Goal: Task Accomplishment & Management: Complete application form

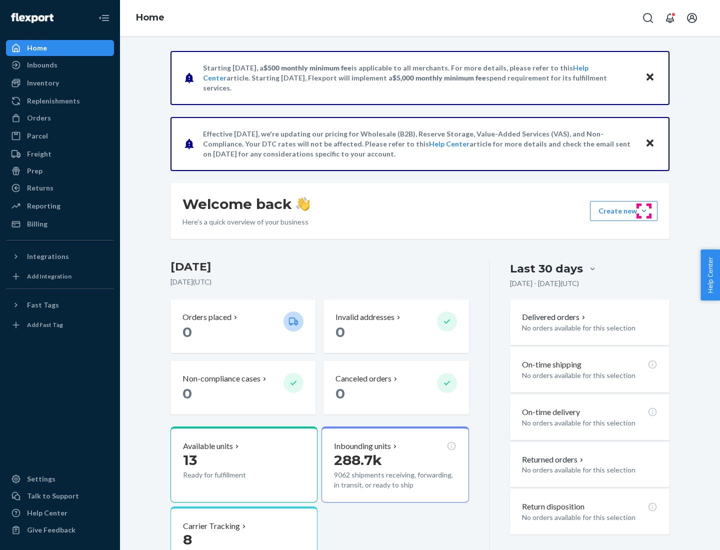
click at [644, 211] on button "Create new Create new inbound Create new order Create new product" at bounding box center [623, 211] width 67 height 20
click at [60, 65] on div "Inbounds" at bounding box center [60, 65] width 106 height 14
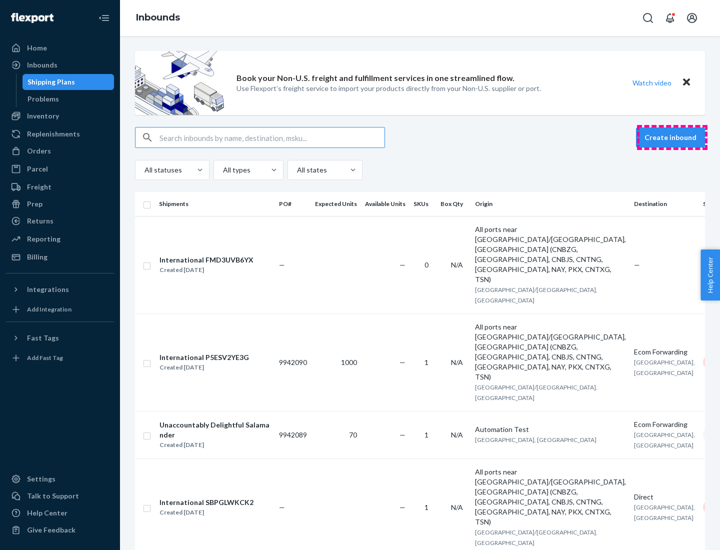
click at [672, 137] on button "Create inbound" at bounding box center [670, 137] width 69 height 20
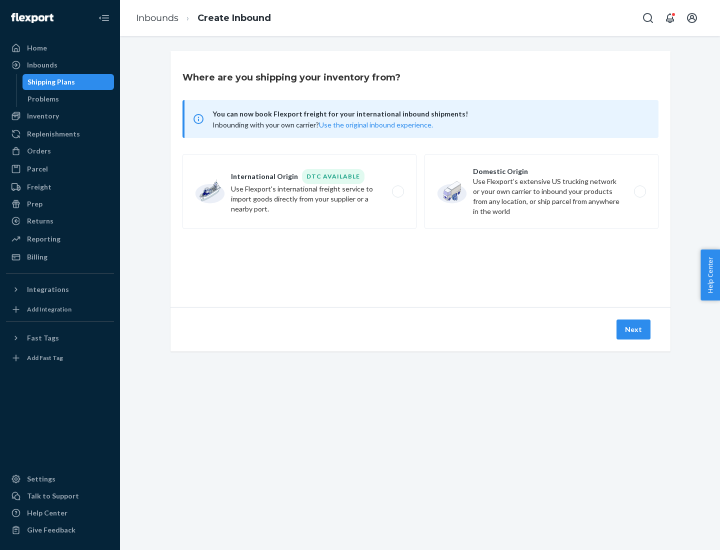
click at [541, 191] on label "Domestic Origin Use Flexport’s extensive US trucking network or your own carrie…" at bounding box center [541, 191] width 234 height 75
click at [639, 191] on input "Domestic Origin Use Flexport’s extensive US trucking network or your own carrie…" at bounding box center [642, 191] width 6 height 6
radio input "true"
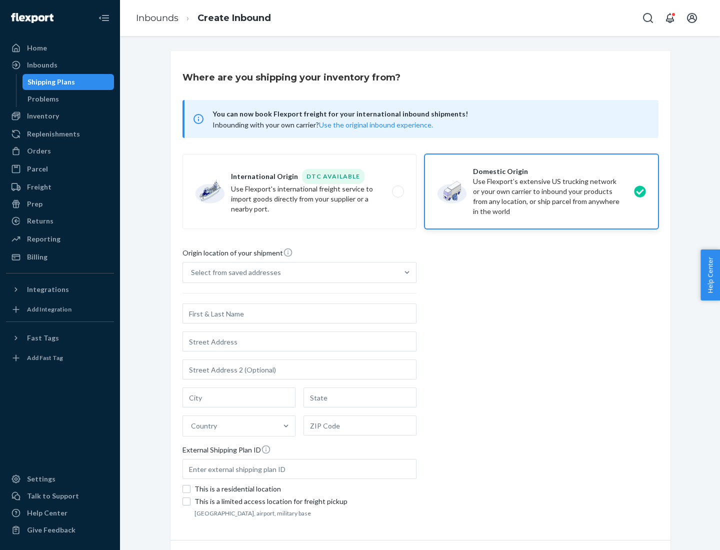
click at [233, 272] on div "Select from saved addresses" at bounding box center [236, 272] width 90 height 10
click at [192, 272] on input "Select from saved addresses" at bounding box center [191, 272] width 1 height 10
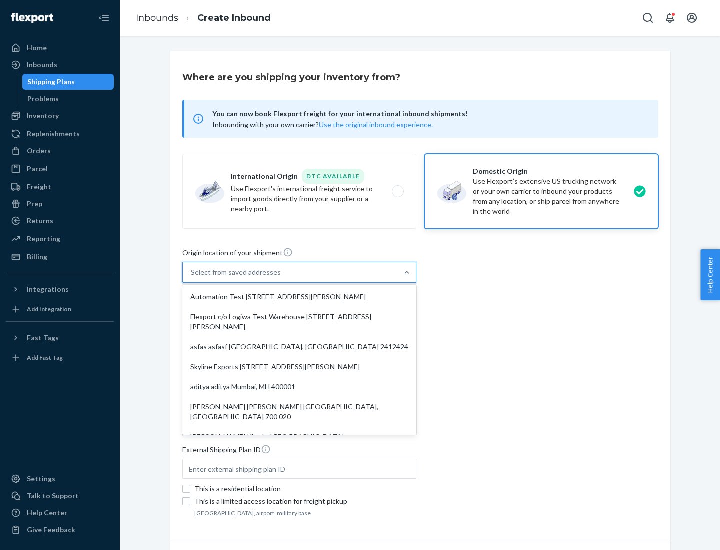
scroll to position [4, 0]
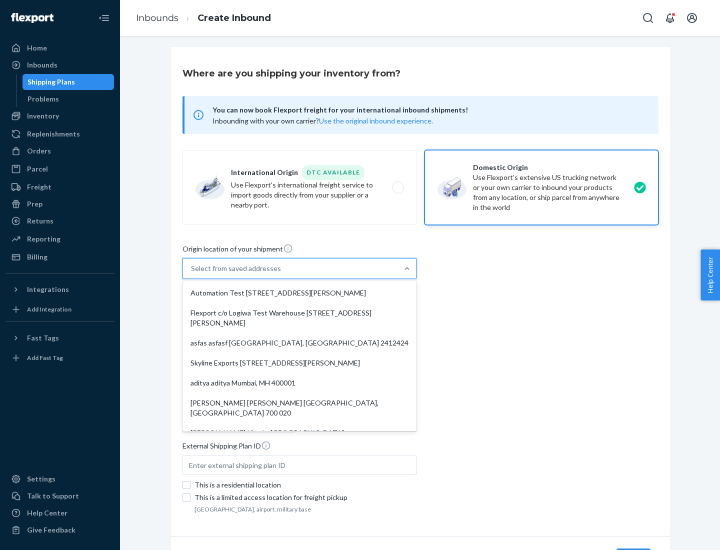
click at [299, 293] on div "Automation Test [STREET_ADDRESS][PERSON_NAME]" at bounding box center [299, 293] width 230 height 20
click at [192, 273] on input "option Automation Test [STREET_ADDRESS][PERSON_NAME]. 9 results available. Use …" at bounding box center [191, 268] width 1 height 10
type input "Automation Test"
type input "9th Floor"
type input "[GEOGRAPHIC_DATA]"
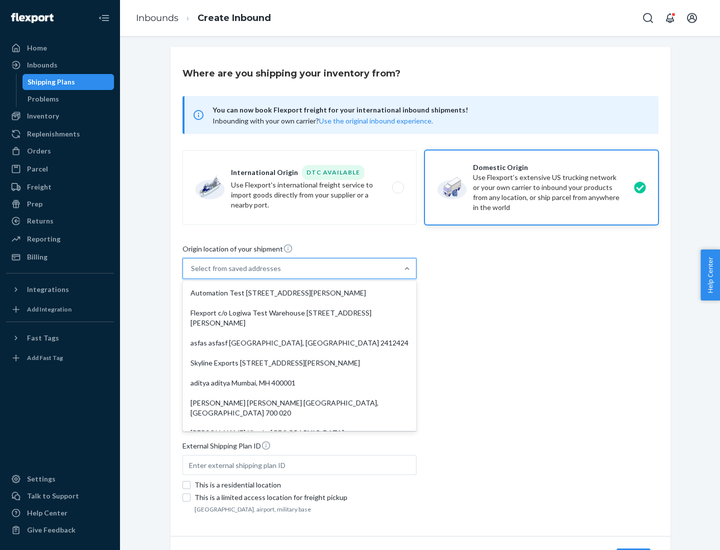
type input "CA"
type input "94104"
type input "[STREET_ADDRESS][PERSON_NAME]"
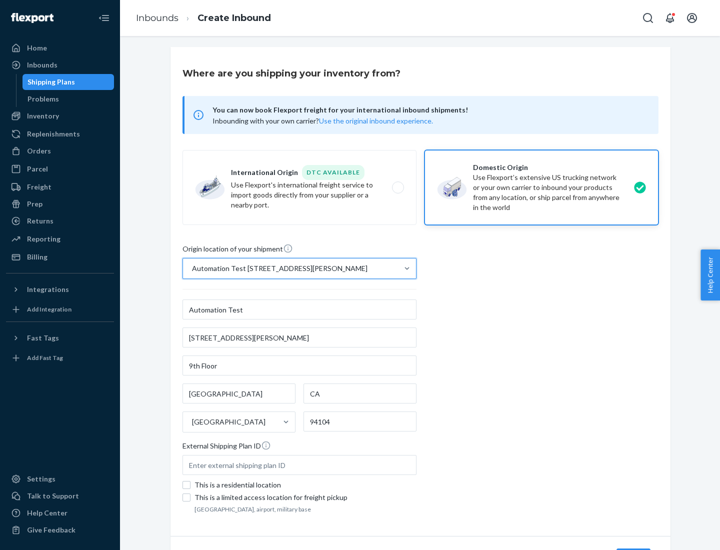
scroll to position [58, 0]
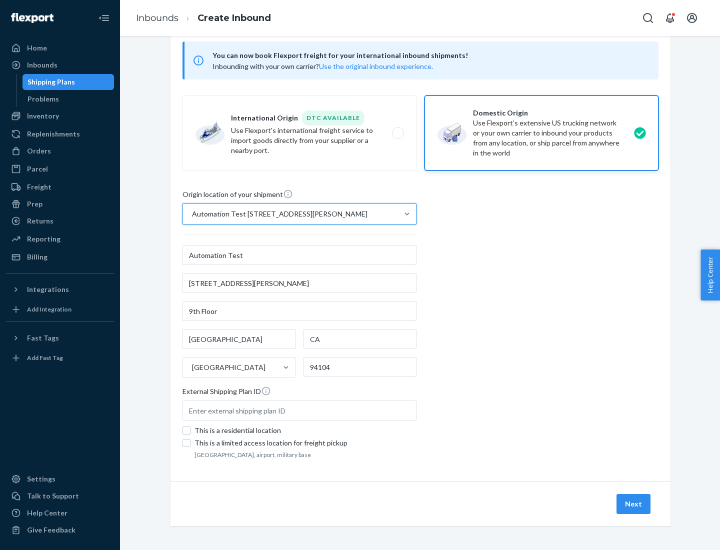
click at [634, 504] on button "Next" at bounding box center [633, 504] width 34 height 20
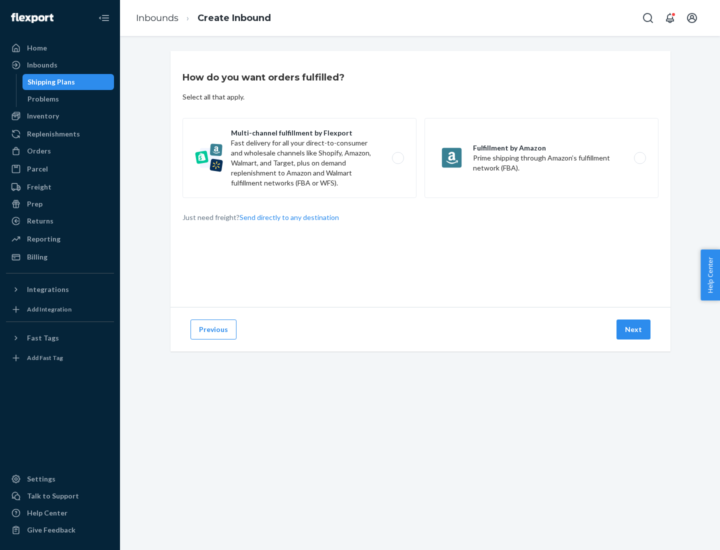
click at [299, 158] on label "Multi-channel fulfillment by Flexport Fast delivery for all your direct-to-cons…" at bounding box center [299, 158] width 234 height 80
click at [397, 158] on input "Multi-channel fulfillment by Flexport Fast delivery for all your direct-to-cons…" at bounding box center [400, 158] width 6 height 6
radio input "true"
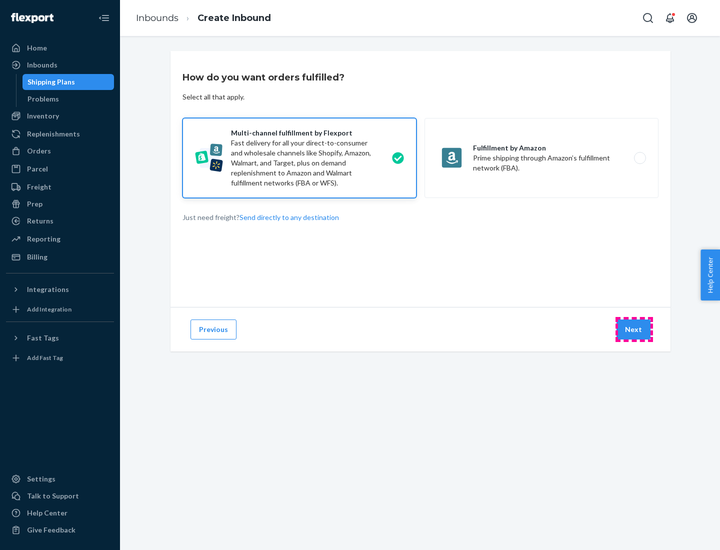
click at [634, 329] on button "Next" at bounding box center [633, 329] width 34 height 20
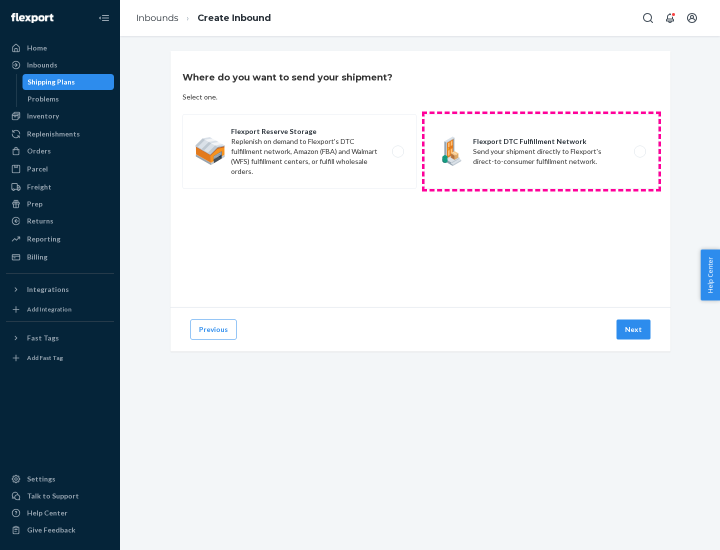
click at [541, 151] on label "Flexport DTC Fulfillment Network Send your shipment directly to Flexport's dire…" at bounding box center [541, 151] width 234 height 75
click at [639, 151] on input "Flexport DTC Fulfillment Network Send your shipment directly to Flexport's dire…" at bounding box center [642, 151] width 6 height 6
radio input "true"
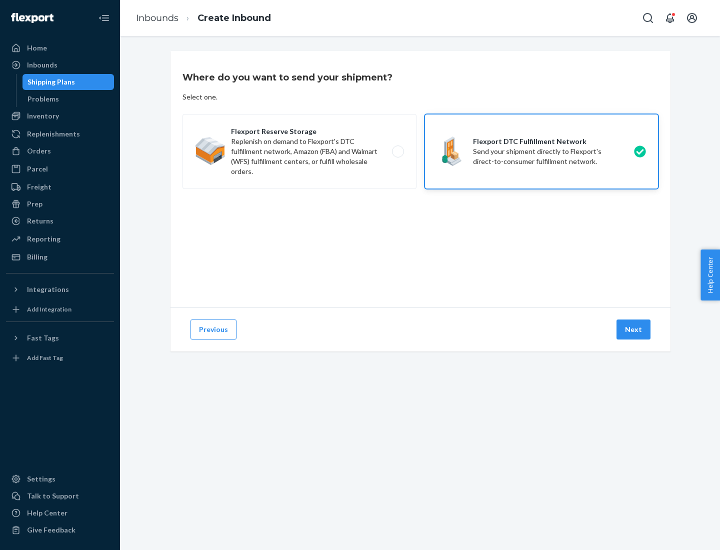
click at [634, 329] on button "Next" at bounding box center [633, 329] width 34 height 20
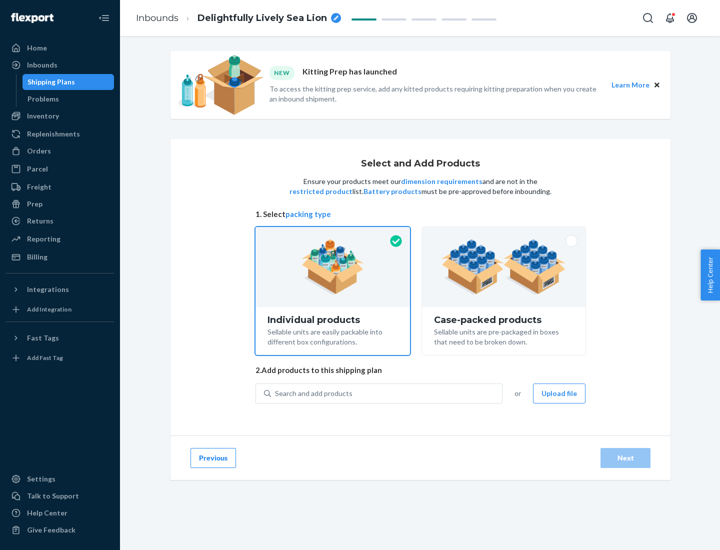
click at [504, 267] on img at bounding box center [503, 266] width 124 height 55
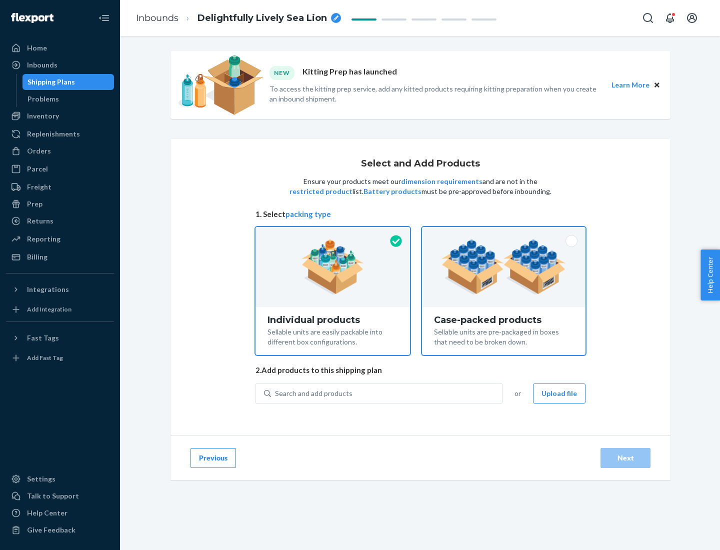
click at [504, 233] on input "Case-packed products Sellable units are pre-packaged in boxes that need to be b…" at bounding box center [503, 230] width 6 height 6
radio input "true"
radio input "false"
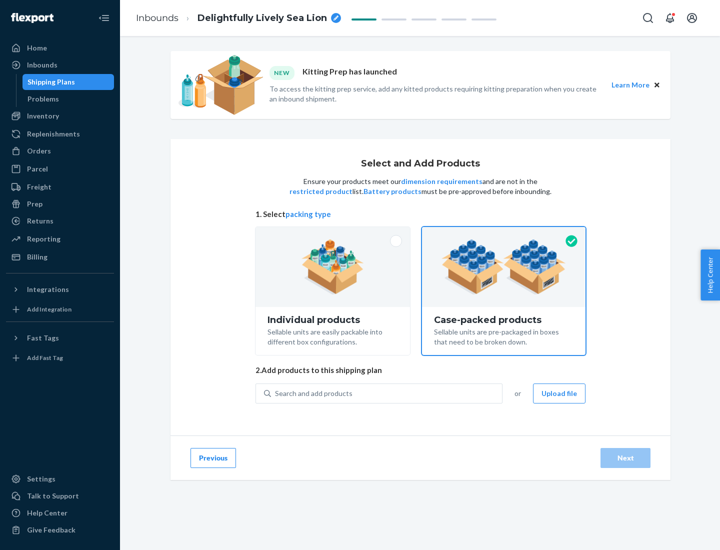
click at [387, 393] on div "Search and add products" at bounding box center [386, 393] width 231 height 18
click at [276, 393] on input "Search and add products" at bounding box center [275, 393] width 1 height 10
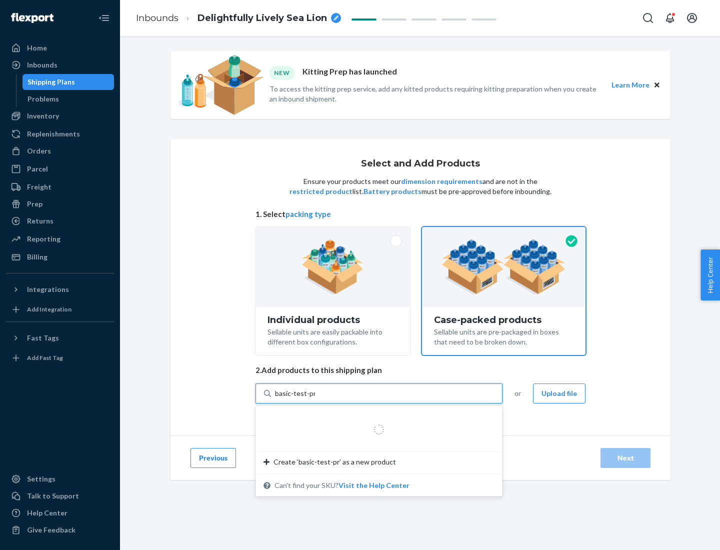
type input "basic-test-product-1"
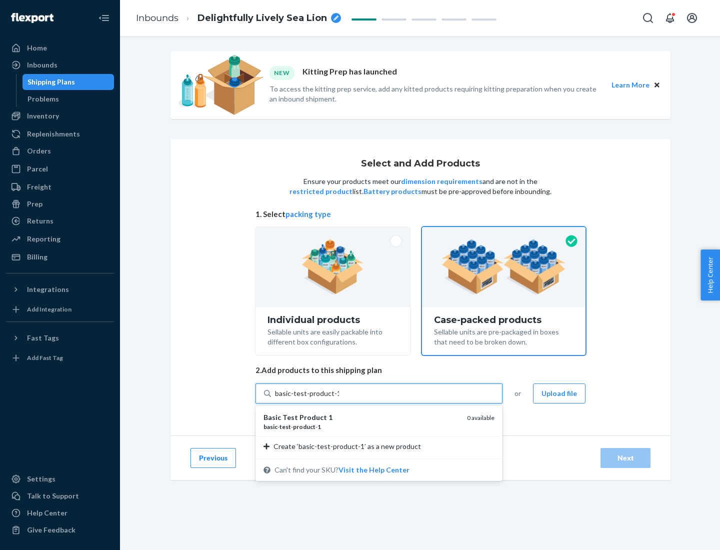
click at [361, 426] on div "basic - test - product - 1" at bounding box center [360, 426] width 195 height 8
click at [339, 398] on input "basic-test-product-1" at bounding box center [307, 393] width 64 height 10
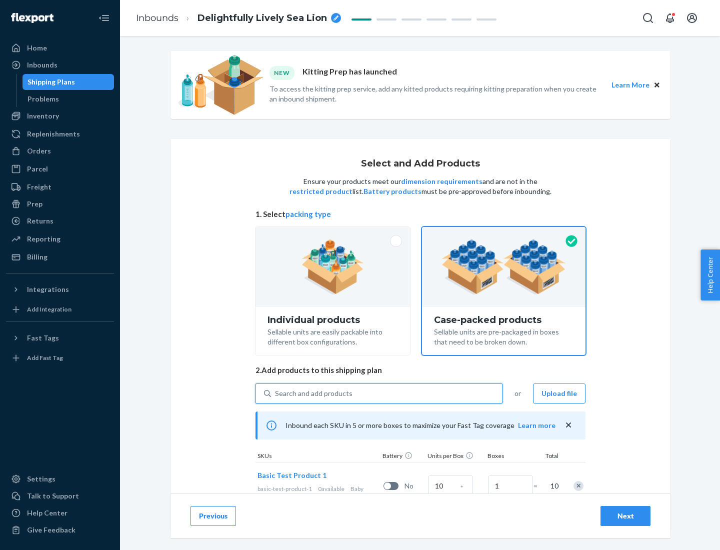
scroll to position [36, 0]
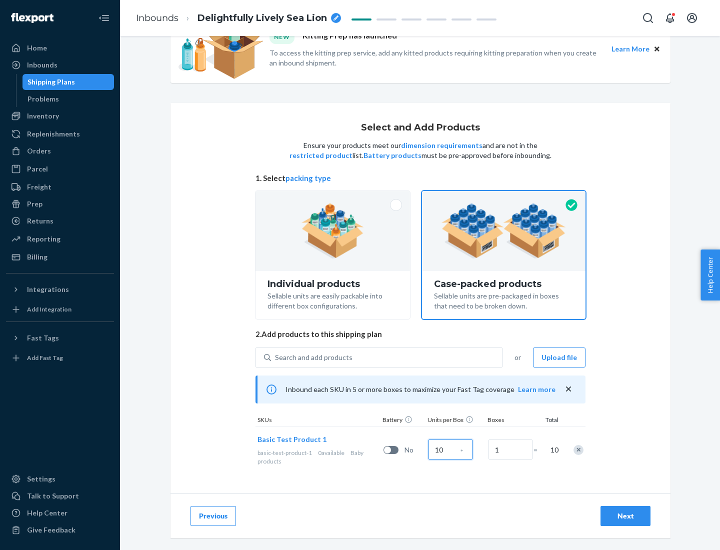
type input "10"
type input "7"
click at [625, 516] on div "Next" at bounding box center [625, 516] width 33 height 10
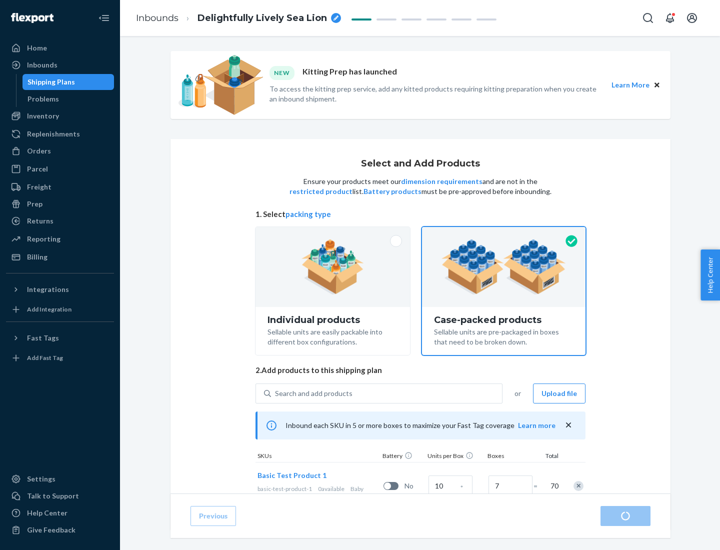
radio input "true"
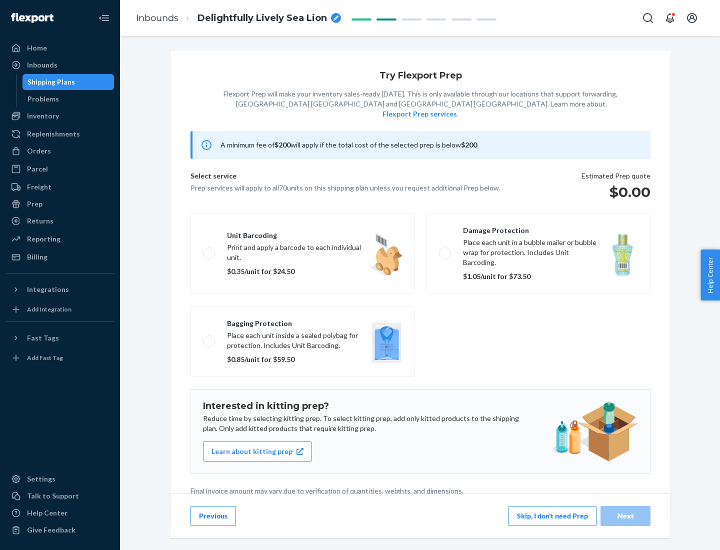
scroll to position [2, 0]
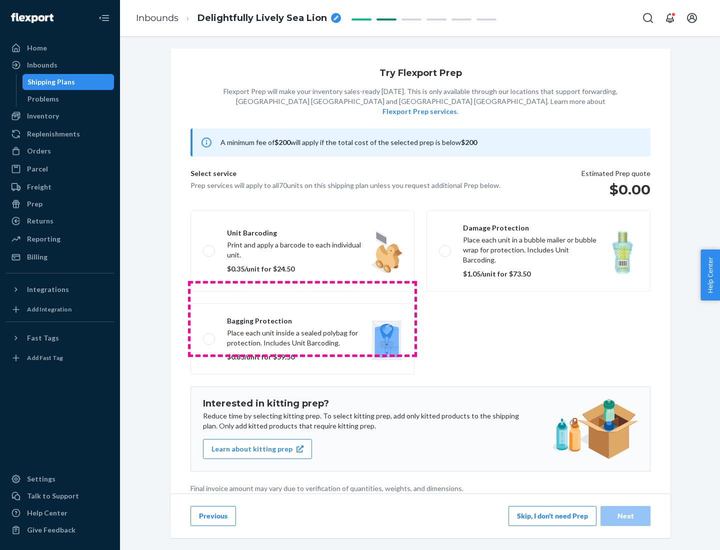
click at [302, 318] on label "Bagging protection Place each unit inside a sealed polybag for protection. Incl…" at bounding box center [302, 338] width 224 height 71
click at [209, 335] on input "Bagging protection Place each unit inside a sealed polybag for protection. Incl…" at bounding box center [206, 338] width 6 height 6
checkbox input "true"
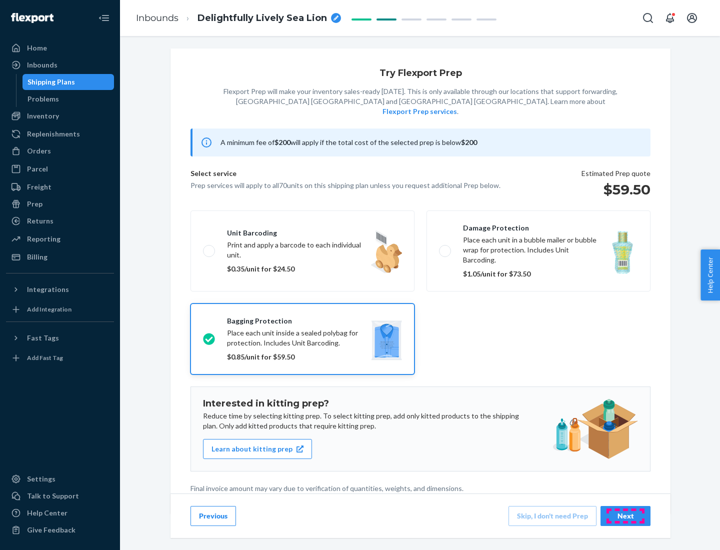
click at [625, 515] on div "Next" at bounding box center [625, 516] width 33 height 10
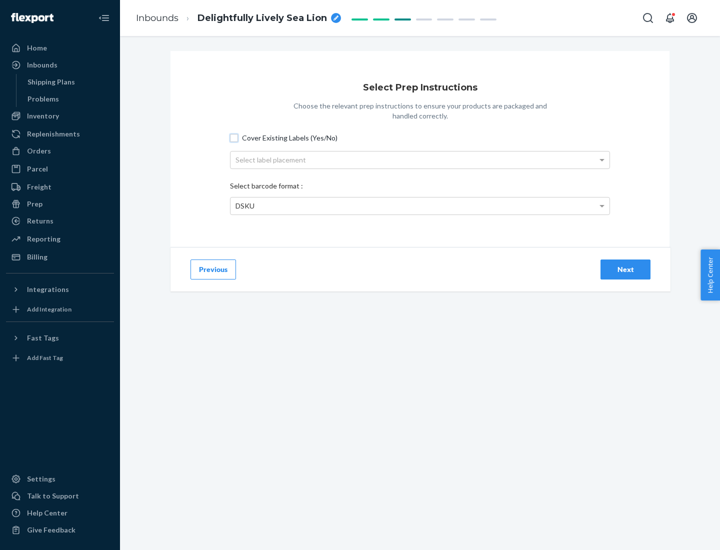
click at [234, 137] on input "Cover Existing Labels (Yes/No)" at bounding box center [234, 138] width 8 height 8
checkbox input "true"
click at [420, 159] on div "Select label placement" at bounding box center [419, 159] width 379 height 17
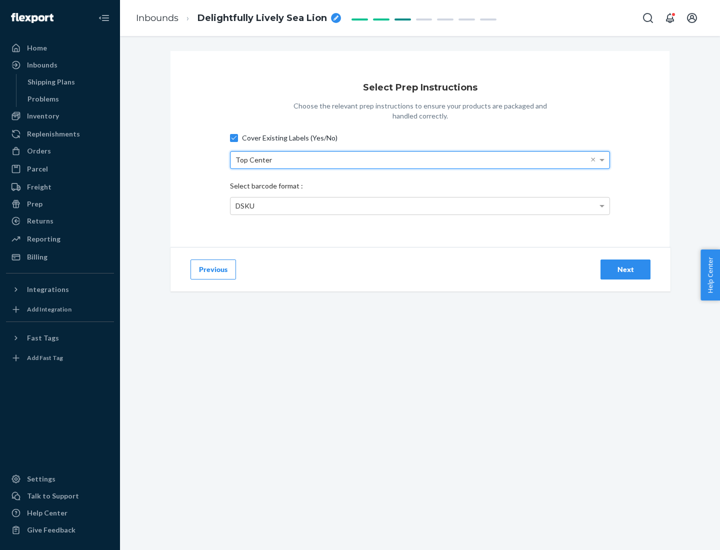
click at [420, 205] on div "DSKU" at bounding box center [419, 205] width 379 height 17
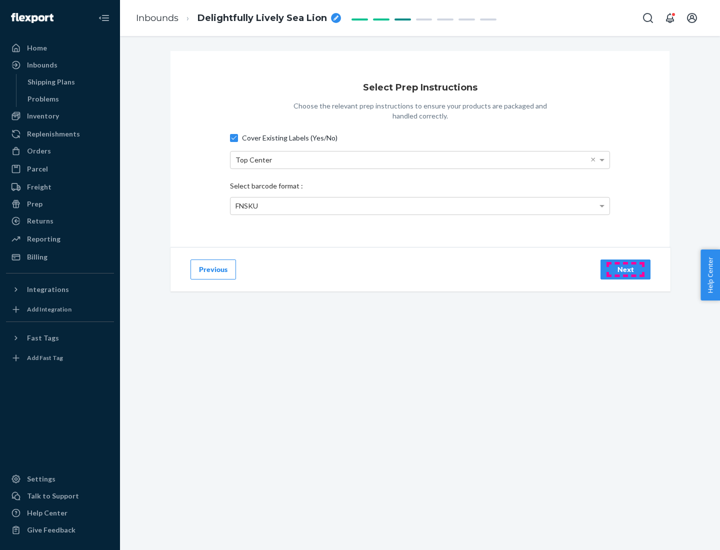
click at [625, 269] on div "Next" at bounding box center [625, 269] width 33 height 10
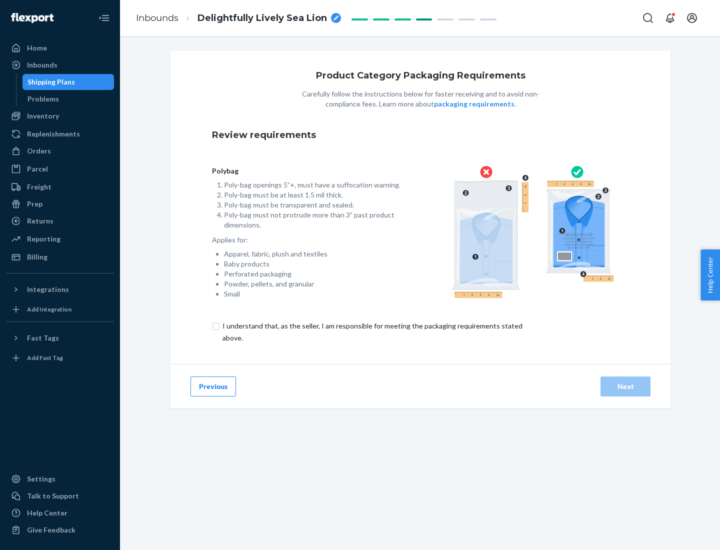
click at [371, 331] on input "checkbox" at bounding box center [378, 332] width 332 height 24
checkbox input "true"
click at [625, 386] on div "Next" at bounding box center [625, 386] width 33 height 10
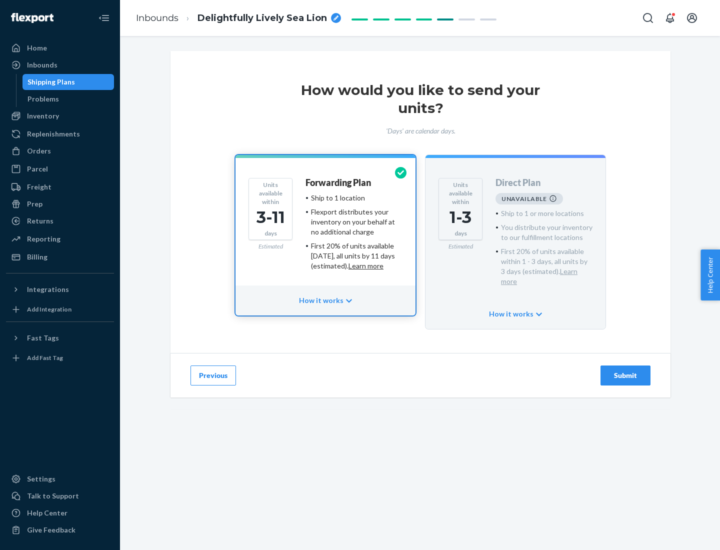
click at [339, 182] on h4 "Forwarding Plan" at bounding box center [337, 183] width 65 height 10
click at [625, 370] on div "Submit" at bounding box center [625, 375] width 33 height 10
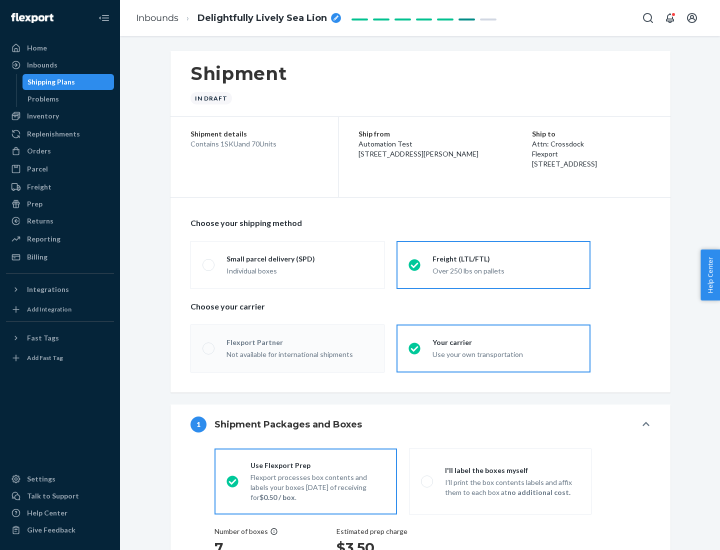
radio input "true"
radio input "false"
radio input "true"
radio input "false"
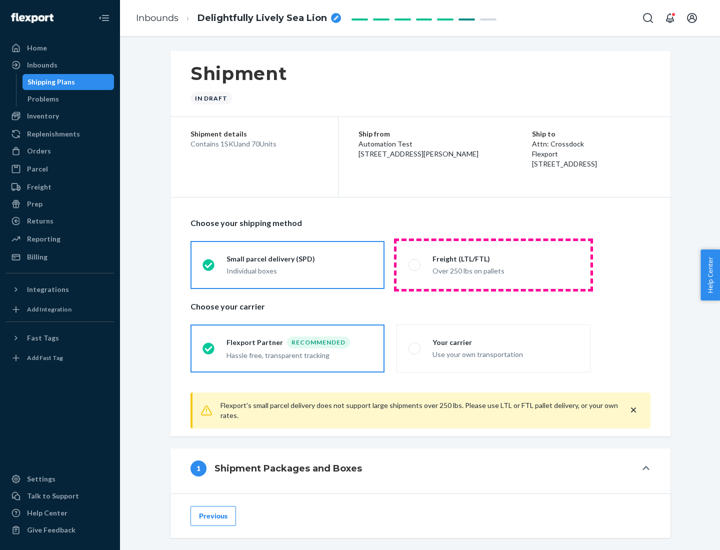
click at [493, 264] on div "Over 250 lbs on pallets" at bounding box center [505, 270] width 146 height 12
click at [415, 264] on input "Freight (LTL/FTL) Over 250 lbs on pallets" at bounding box center [411, 264] width 6 height 6
radio input "true"
radio input "false"
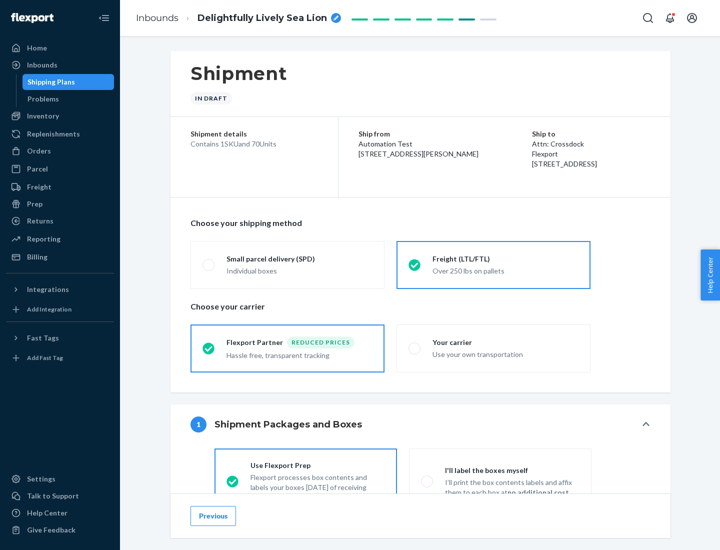
scroll to position [55, 0]
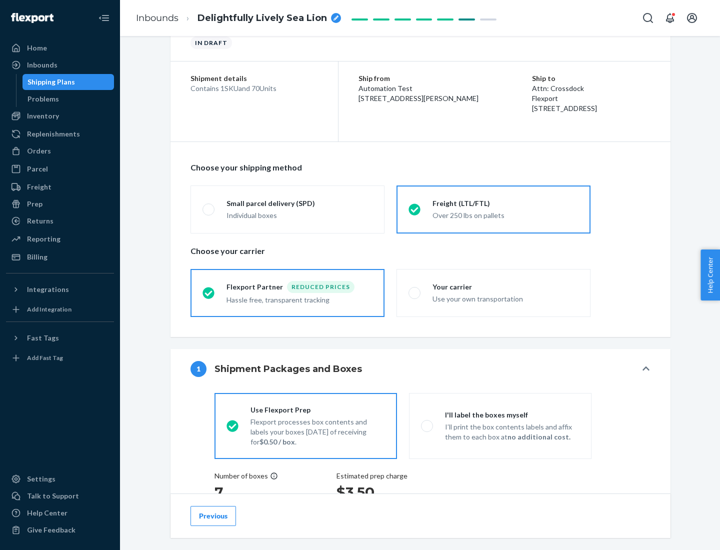
click at [287, 293] on div "Hassle free, transparent tracking" at bounding box center [299, 299] width 146 height 12
click at [209, 292] on input "Flexport Partner Reduced prices Hassle free, transparent tracking" at bounding box center [205, 292] width 6 height 6
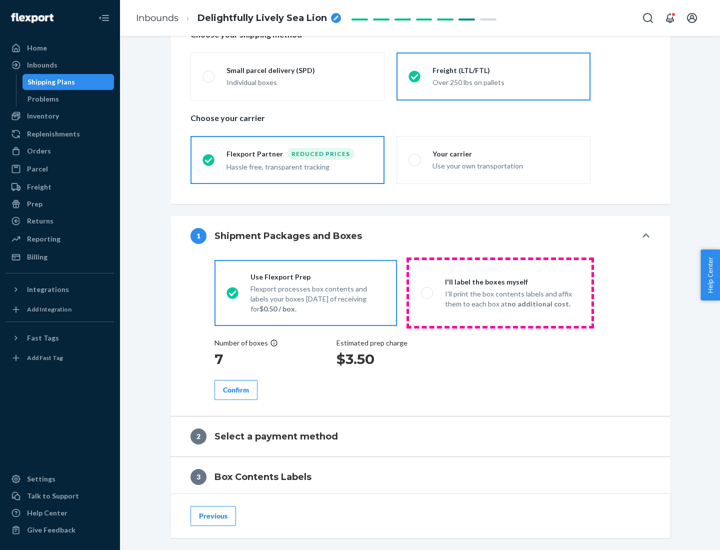
click at [500, 292] on p "I’ll print the box contents labels and affix them to each box at no additional …" at bounding box center [512, 299] width 134 height 20
click at [427, 292] on input "I'll label the boxes myself I’ll print the box contents labels and affix them t…" at bounding box center [424, 292] width 6 height 6
radio input "true"
radio input "false"
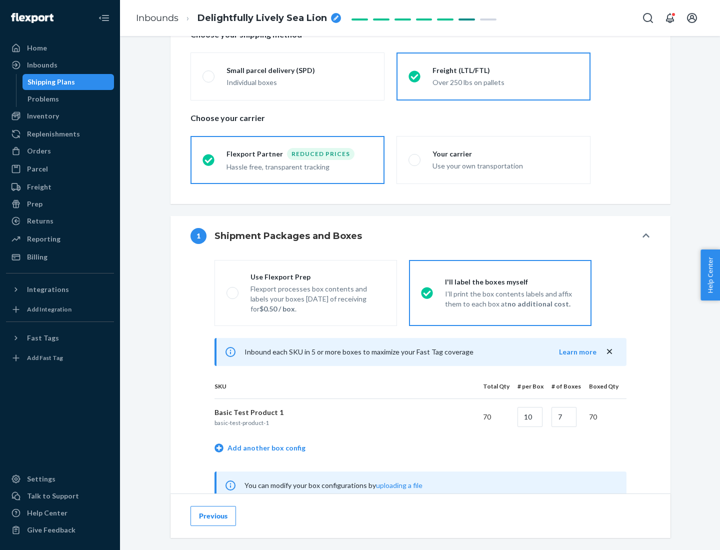
scroll to position [312, 0]
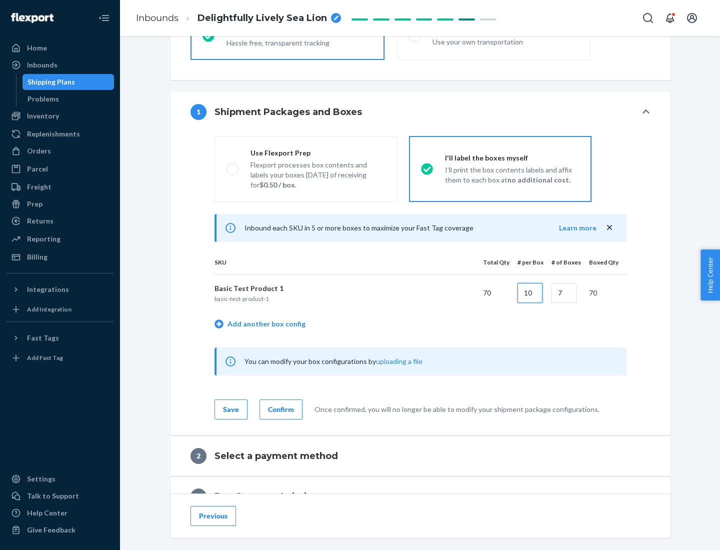
type input "10"
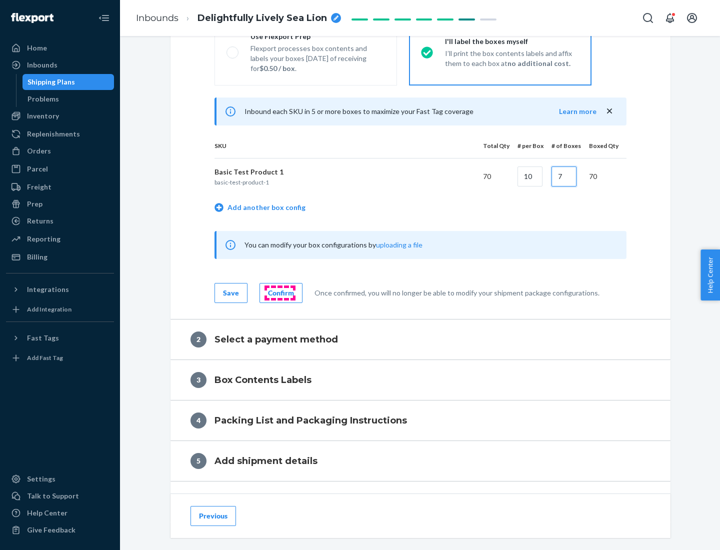
type input "7"
click at [279, 292] on div "Confirm" at bounding box center [281, 293] width 26 height 10
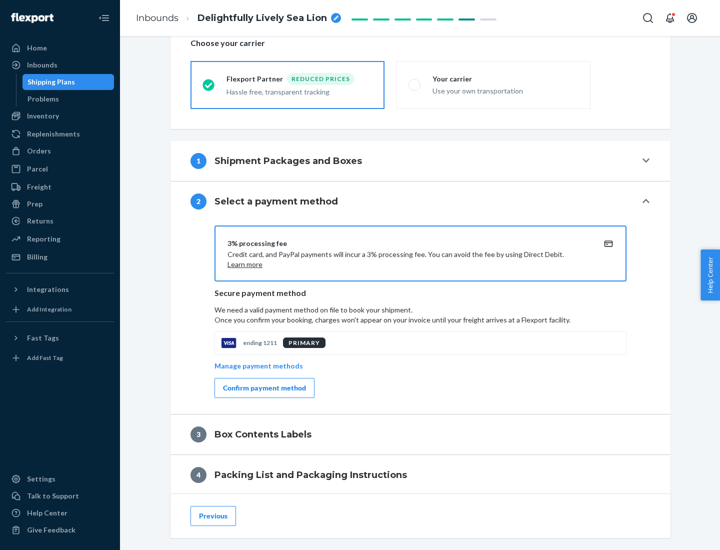
scroll to position [358, 0]
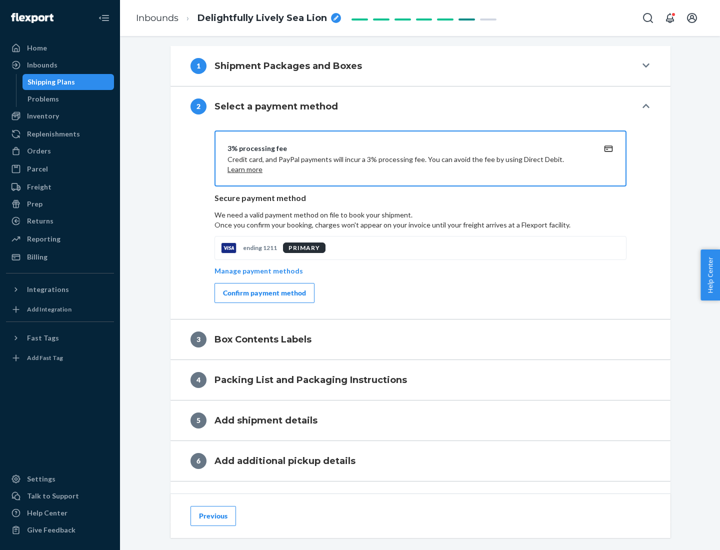
click at [263, 293] on div "Confirm payment method" at bounding box center [264, 293] width 83 height 10
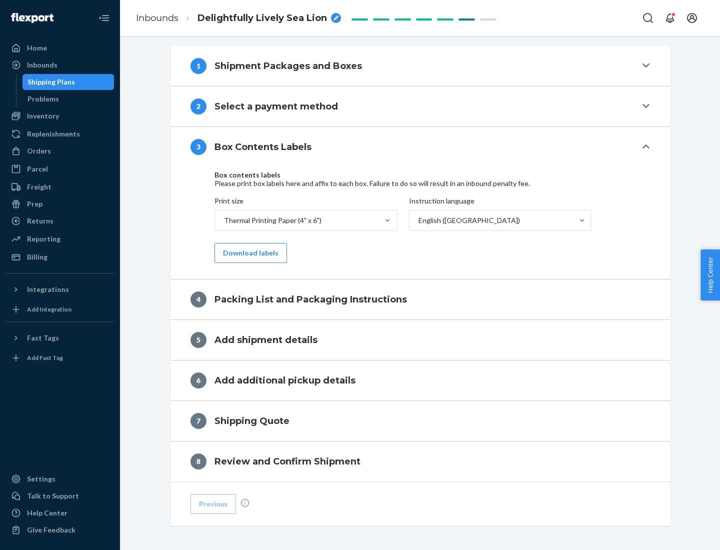
scroll to position [318, 0]
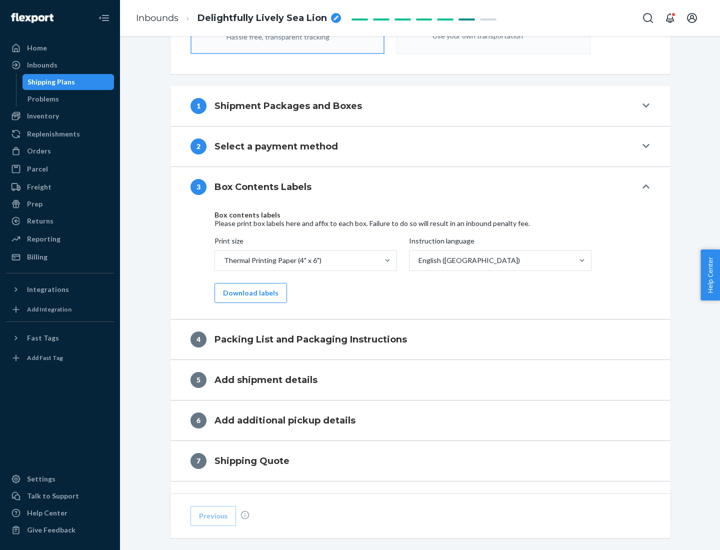
click at [248, 293] on button "Download labels" at bounding box center [250, 293] width 72 height 20
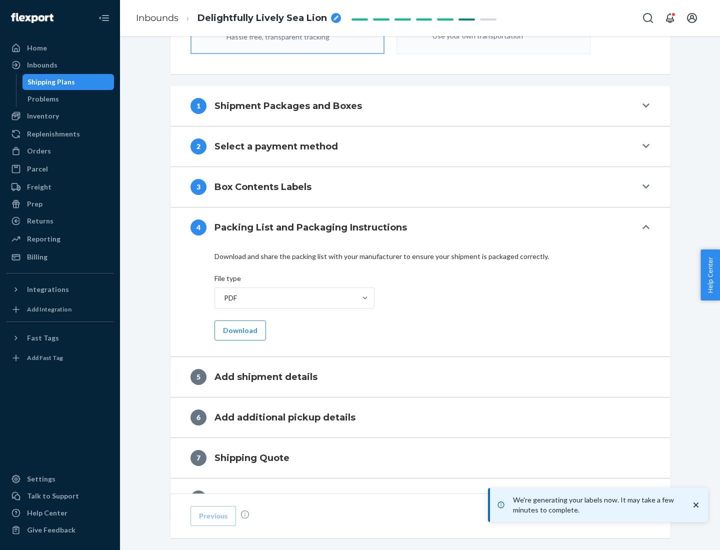
scroll to position [356, 0]
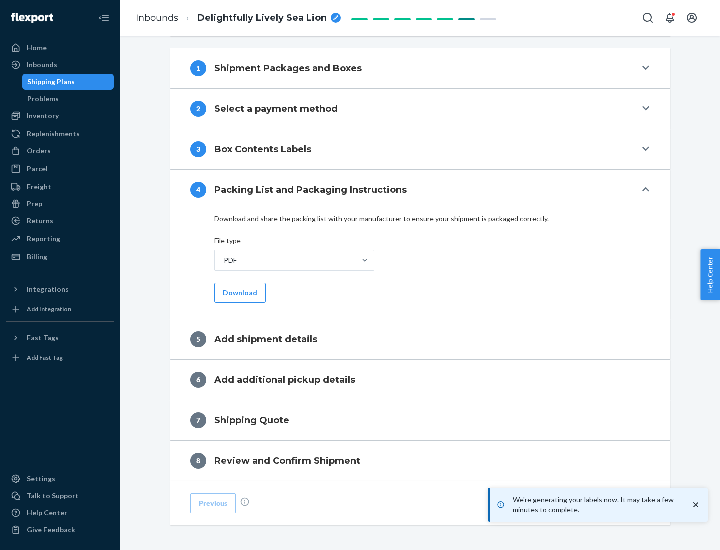
click at [239, 292] on button "Download" at bounding box center [239, 293] width 51 height 20
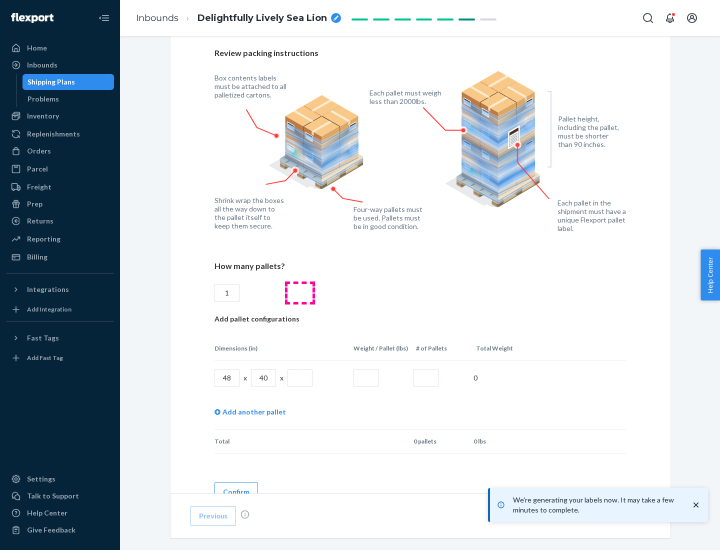
scroll to position [726, 0]
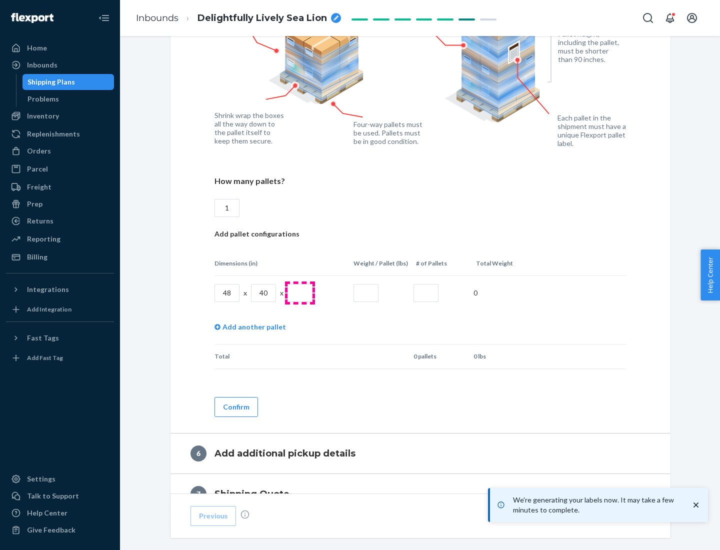
type input "1"
type input "40"
type input "200"
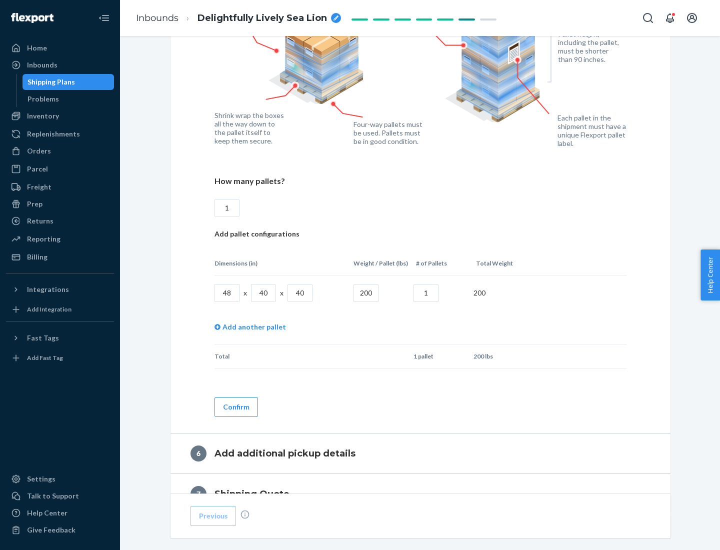
scroll to position [840, 0]
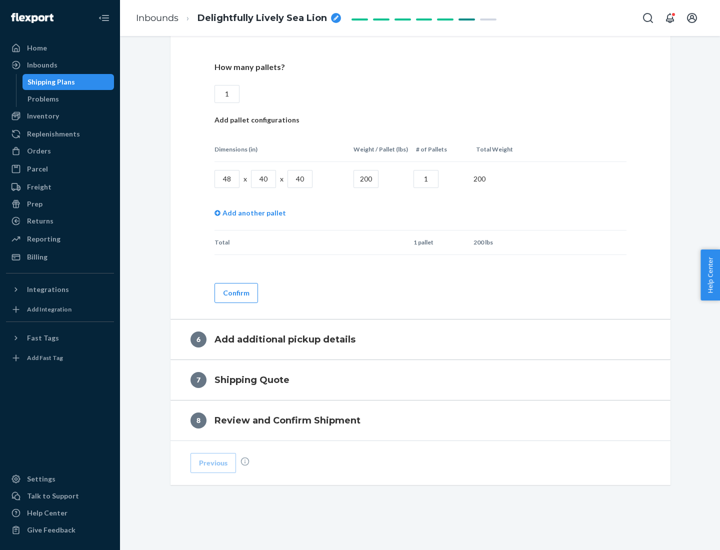
type input "1"
click at [235, 292] on button "Confirm" at bounding box center [235, 293] width 43 height 20
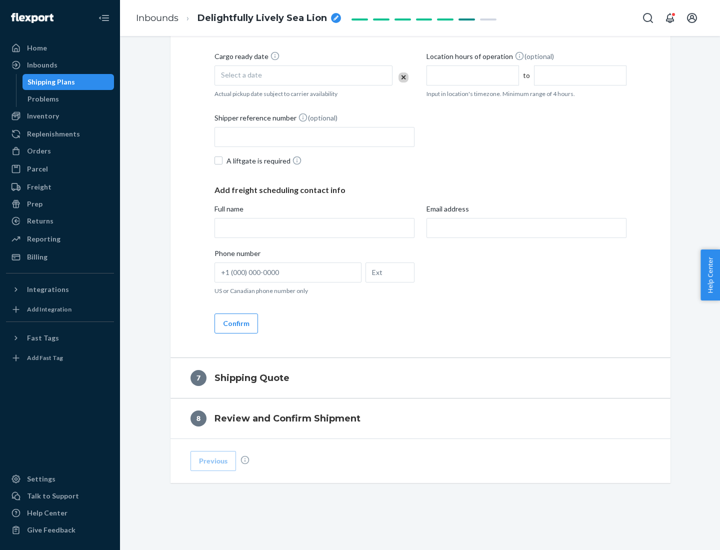
scroll to position [382, 0]
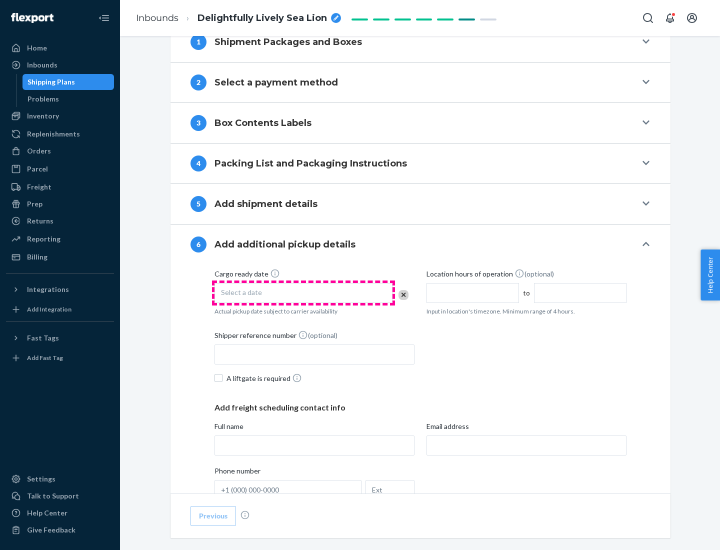
click at [303, 292] on div "Select a date" at bounding box center [303, 293] width 178 height 20
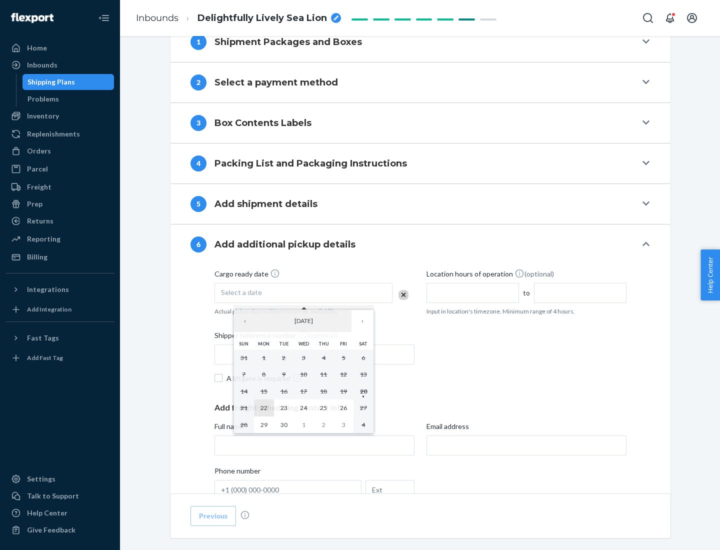
click at [263, 407] on abbr "22" at bounding box center [263, 407] width 7 height 7
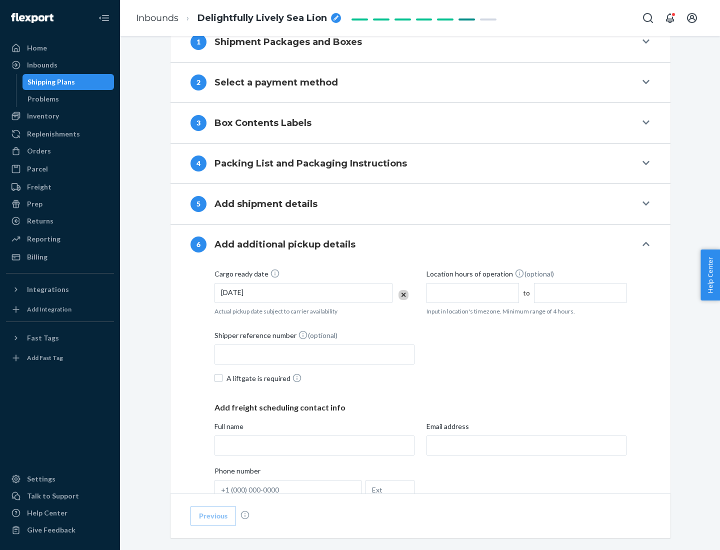
scroll to position [535, 0]
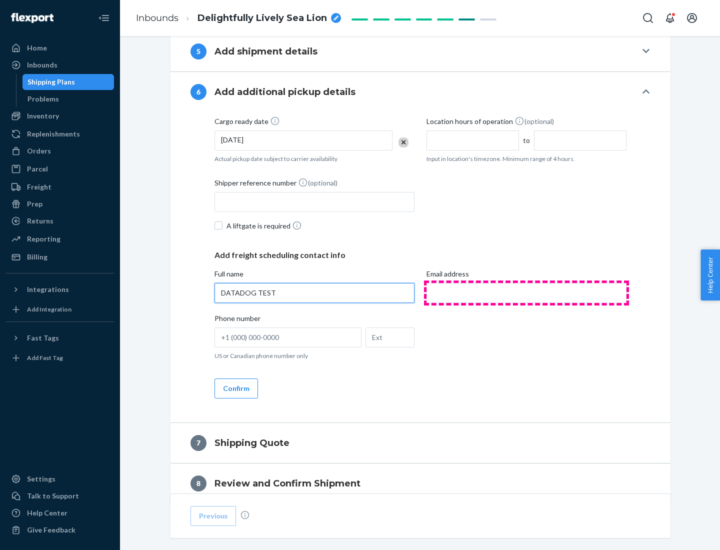
type input "DATADOG TEST"
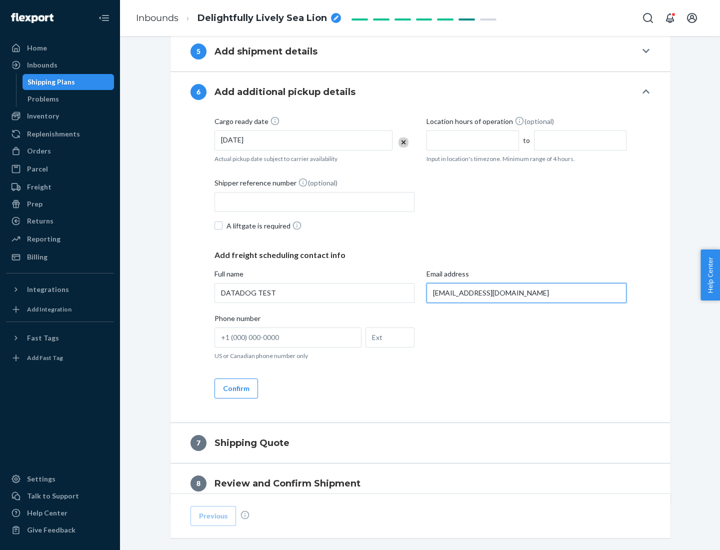
scroll to position [579, 0]
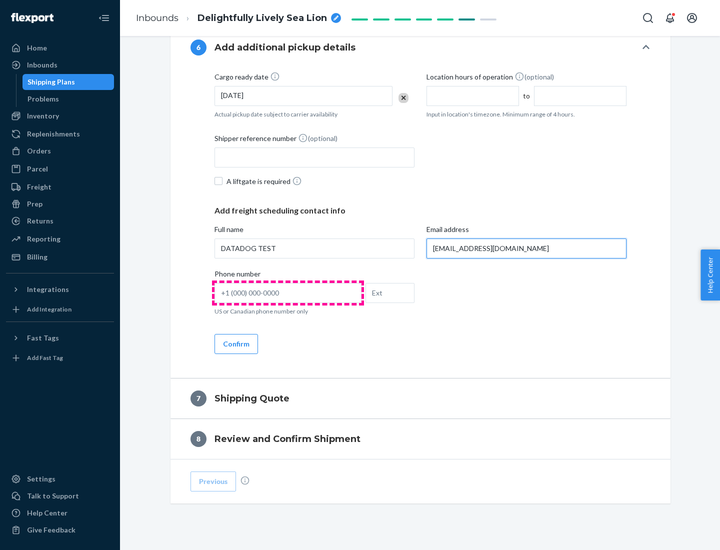
type input "[EMAIL_ADDRESS][DOMAIN_NAME]"
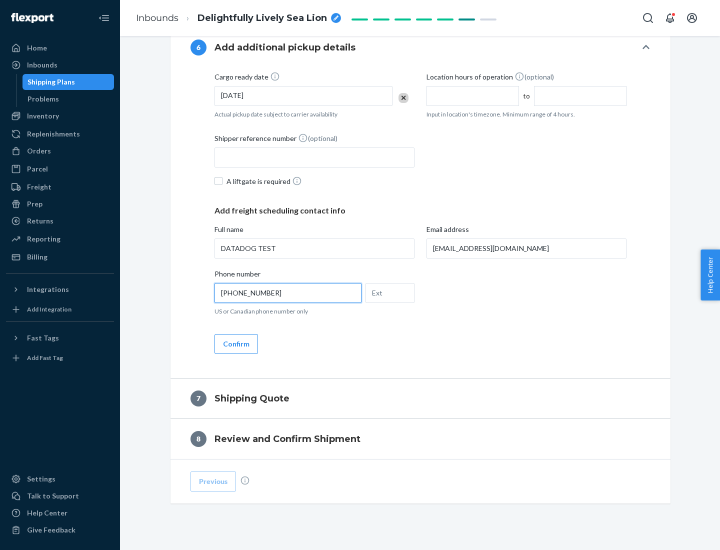
scroll to position [600, 0]
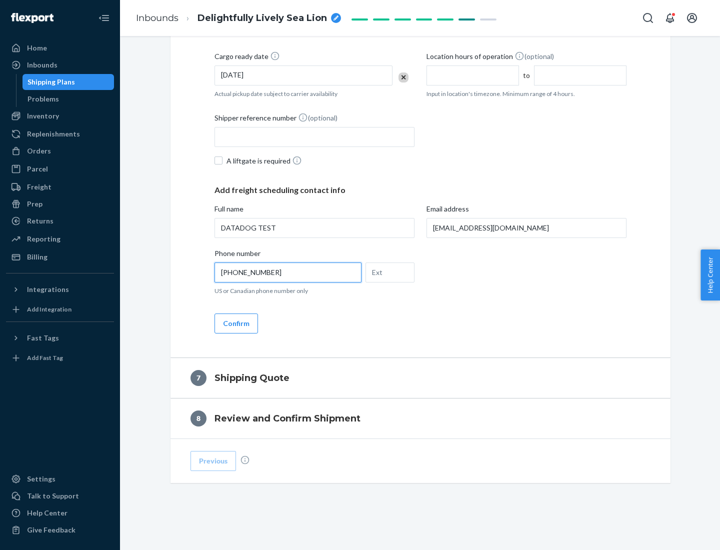
type input "[PHONE_NUMBER]"
click at [235, 323] on button "Confirm" at bounding box center [235, 323] width 43 height 20
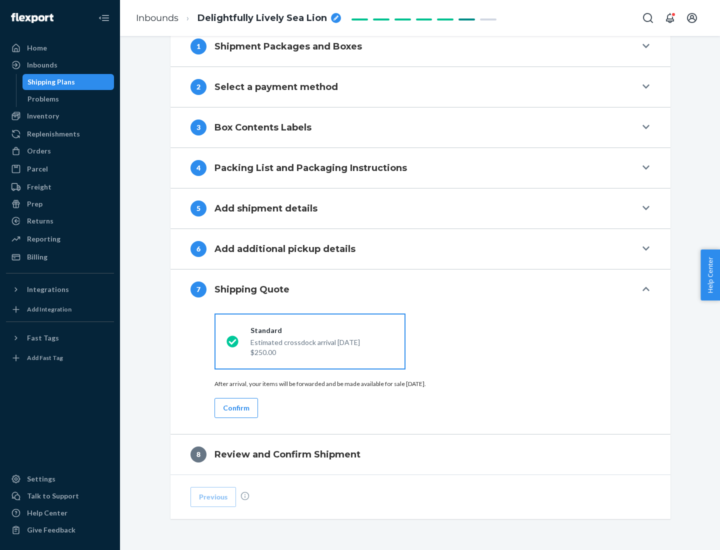
scroll to position [414, 0]
